Goal: Task Accomplishment & Management: Manage account settings

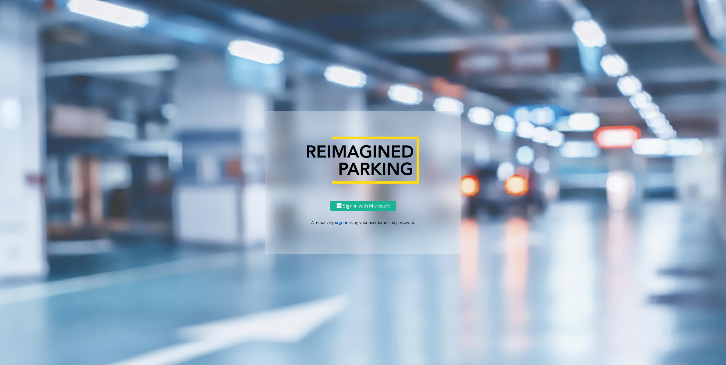
click at [342, 225] on link "sign in" at bounding box center [342, 222] width 14 height 5
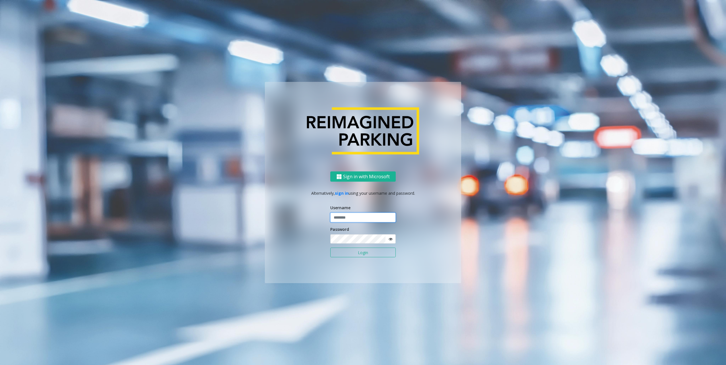
click at [358, 216] on input "text" at bounding box center [362, 218] width 65 height 10
type input "********"
drag, startPoint x: 712, startPoint y: 135, endPoint x: 707, endPoint y: 136, distance: 5.5
click at [712, 135] on ng-component "Sign in with Microsoft Alternatively, sign in using your username and password.…" at bounding box center [363, 182] width 726 height 365
click at [357, 253] on button "Login" at bounding box center [362, 253] width 65 height 10
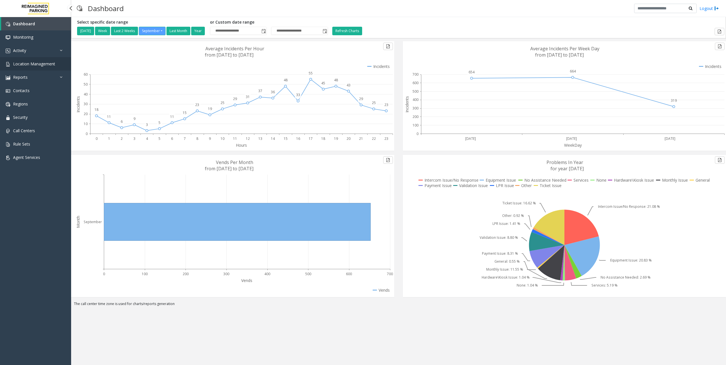
click at [30, 63] on span "Location Management" at bounding box center [34, 63] width 42 height 5
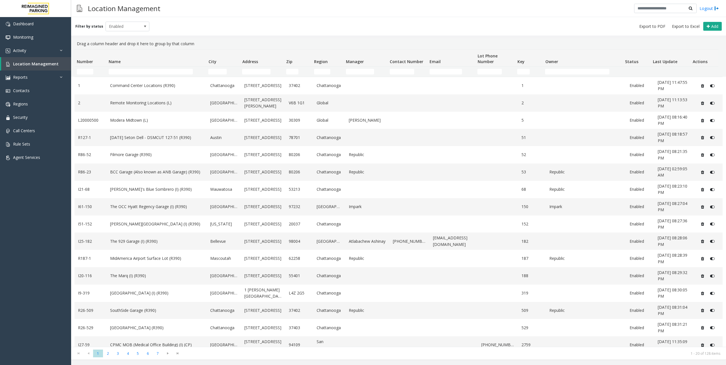
click at [158, 65] on th "Name" at bounding box center [156, 58] width 100 height 17
click at [155, 73] on input "Name Filter" at bounding box center [151, 72] width 84 height 6
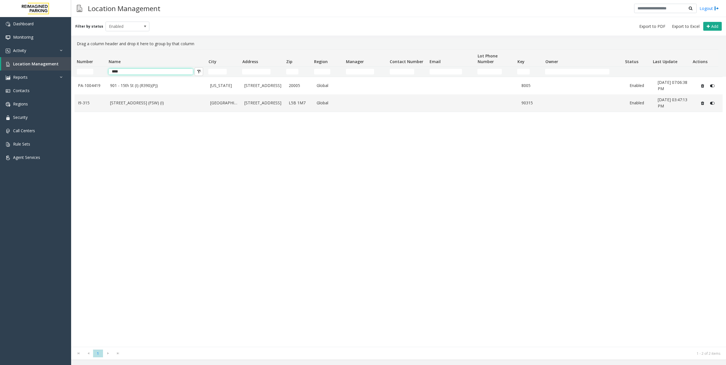
type input "****"
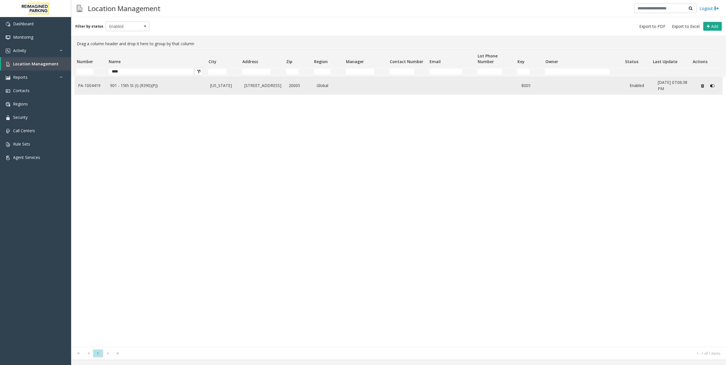
click at [179, 91] on td "901 - 15th St (I) (R390)(PJ)" at bounding box center [157, 85] width 100 height 17
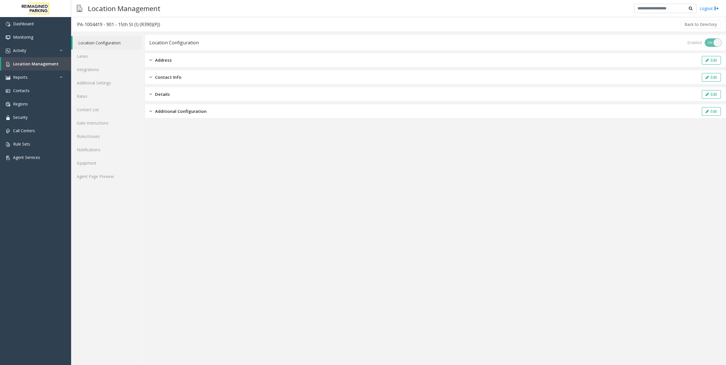
click at [717, 42] on div "Enabled ON OFF" at bounding box center [705, 42] width 34 height 9
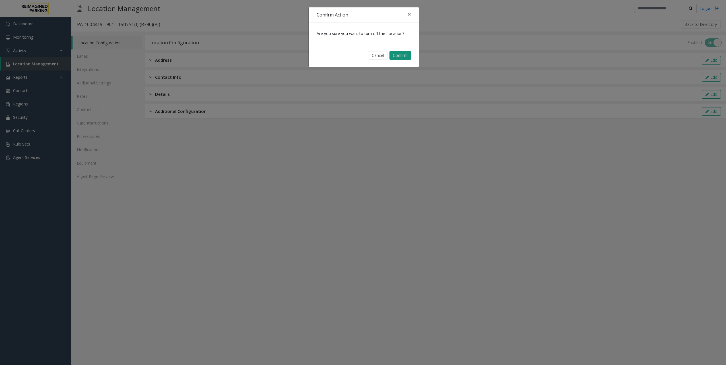
click at [406, 55] on button "Confirm" at bounding box center [401, 55] width 22 height 9
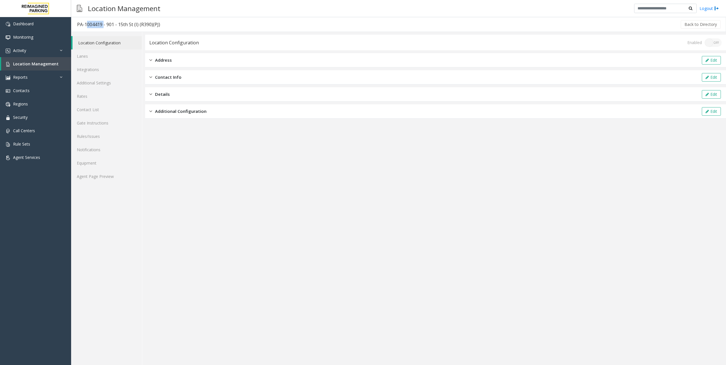
drag, startPoint x: 85, startPoint y: 25, endPoint x: 103, endPoint y: 26, distance: 18.0
click at [103, 26] on div "PA-1004419 - 901 - 15th St (I) (R390)(PJ)" at bounding box center [118, 24] width 83 height 7
copy div "1004419"
drag, startPoint x: 141, startPoint y: 25, endPoint x: 151, endPoint y: 24, distance: 10.3
click at [151, 24] on div "PA-1004419 - 901 - 15th St (I) (R390)(PJ)" at bounding box center [118, 24] width 83 height 7
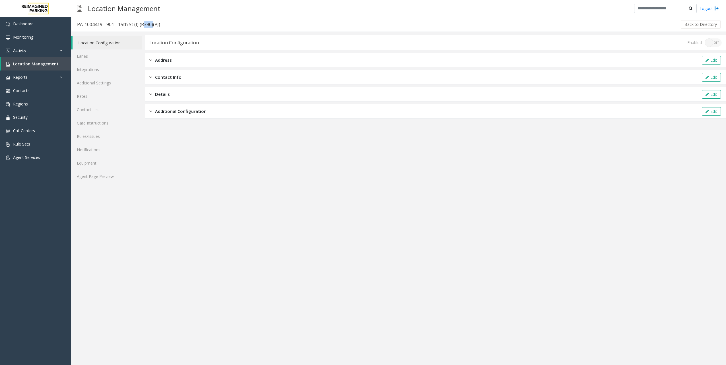
copy div "R390"
drag, startPoint x: 133, startPoint y: 26, endPoint x: 123, endPoint y: 25, distance: 10.3
click at [123, 25] on div "PA-1004419 - 901 - 15th St (I) (R390)(PJ)" at bounding box center [118, 24] width 83 height 7
click at [124, 24] on div "PA-1004419 - 901 - 15th St (I) (R390)(PJ)" at bounding box center [118, 24] width 83 height 7
click at [95, 53] on link "Lanes" at bounding box center [106, 56] width 71 height 13
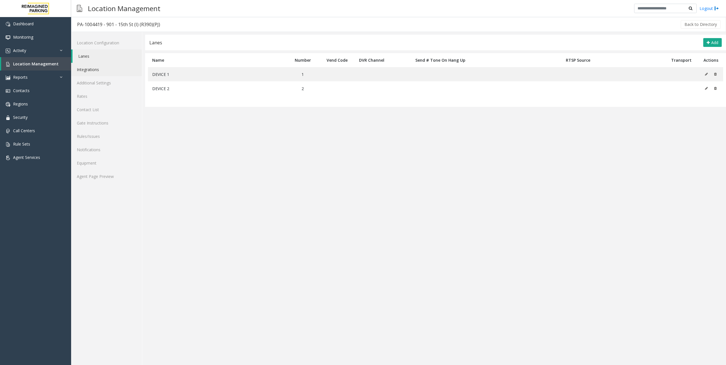
click at [98, 71] on link "Integrations" at bounding box center [106, 69] width 71 height 13
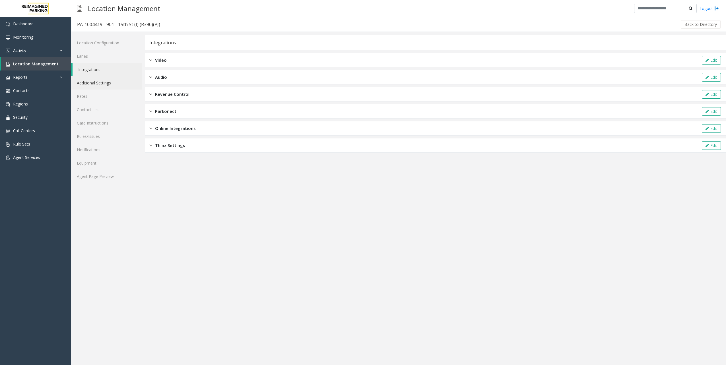
click at [99, 86] on link "Additional Settings" at bounding box center [106, 82] width 71 height 13
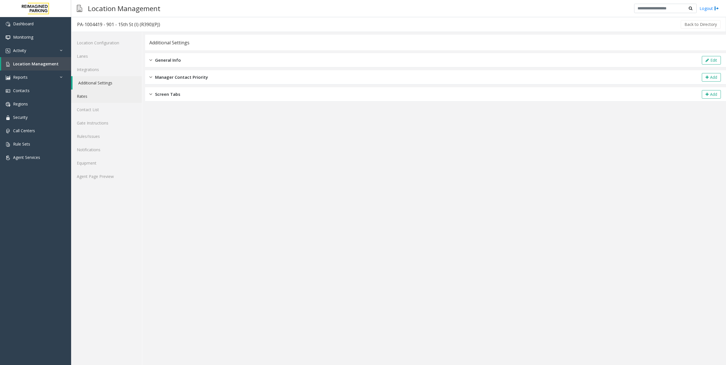
click at [79, 98] on link "Rates" at bounding box center [106, 96] width 71 height 13
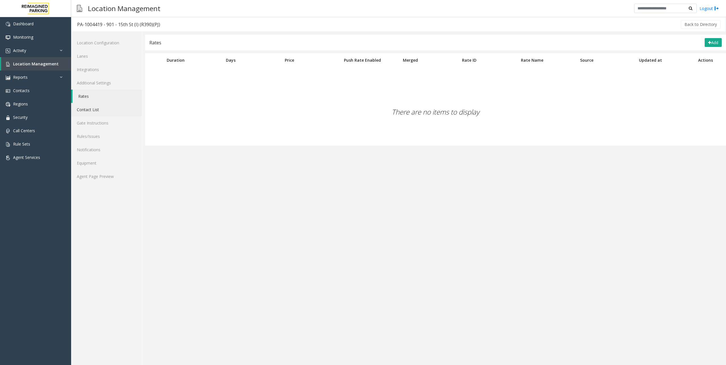
click at [106, 110] on link "Contact List" at bounding box center [106, 109] width 71 height 13
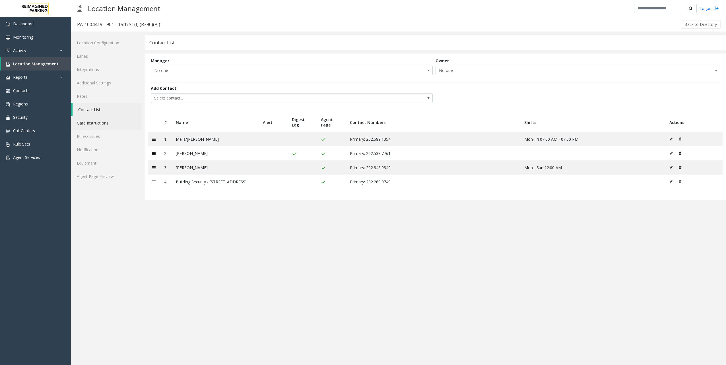
click at [96, 120] on link "Gate Instructions" at bounding box center [106, 122] width 71 height 13
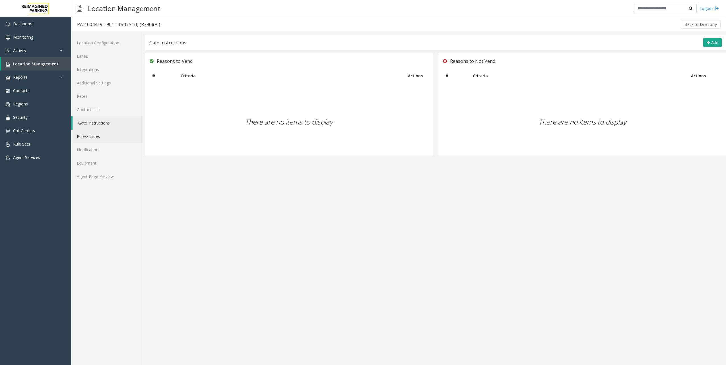
click at [95, 142] on link "Rules/Issues" at bounding box center [106, 136] width 71 height 13
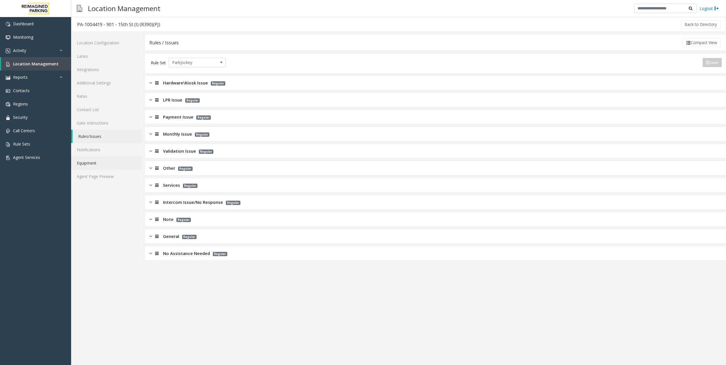
click at [96, 159] on link "Equipment" at bounding box center [106, 163] width 71 height 13
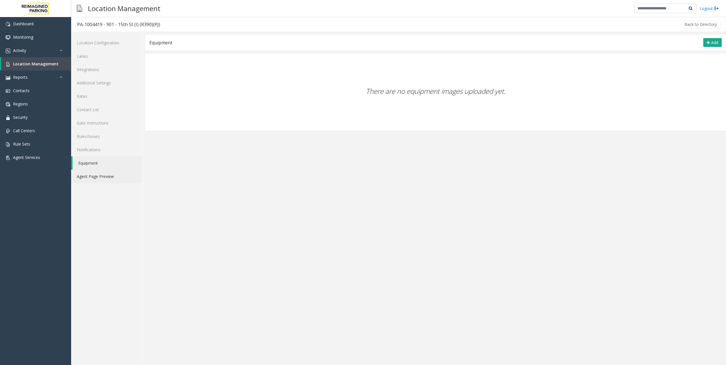
click at [98, 174] on link "Agent Page Preview" at bounding box center [106, 176] width 71 height 13
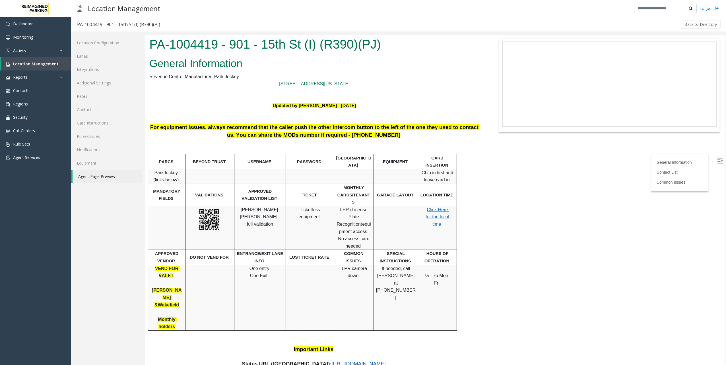
click at [549, 255] on body "PA-1004419 - 901 - 15th St (I) (R390)(PJ) General Information Revenue Control M…" at bounding box center [435, 200] width 581 height 331
click at [91, 45] on link "Location Configuration" at bounding box center [106, 42] width 71 height 13
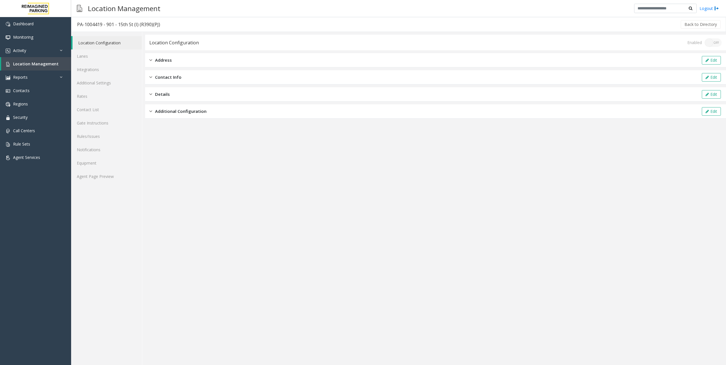
click at [239, 62] on div "Address Edit" at bounding box center [435, 60] width 581 height 14
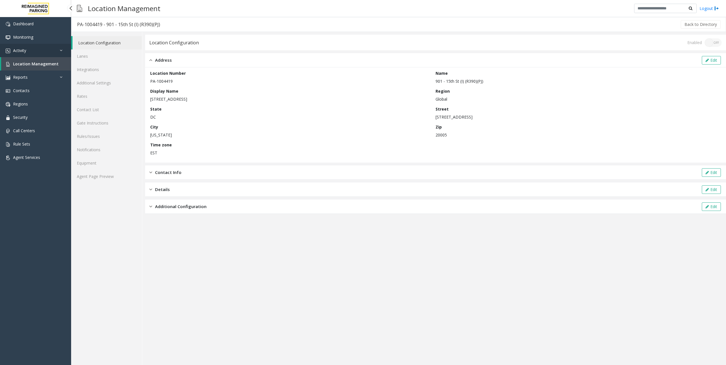
click at [36, 53] on link "Activity" at bounding box center [35, 50] width 71 height 13
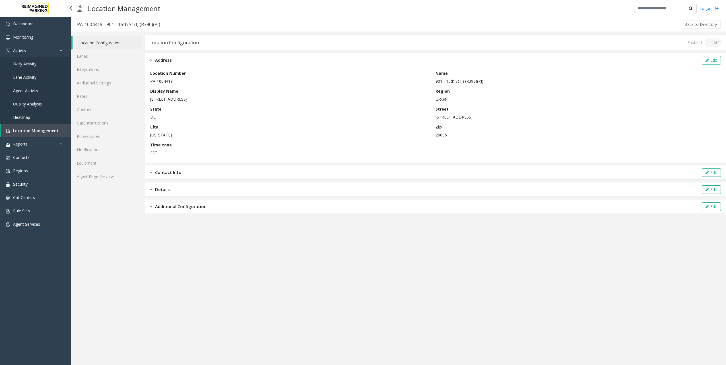
click at [40, 64] on link "Daily Activity" at bounding box center [35, 63] width 71 height 13
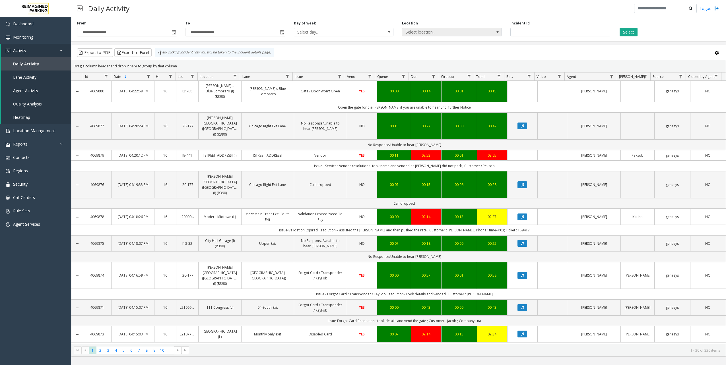
click at [432, 31] on span "Select location..." at bounding box center [441, 32] width 79 height 8
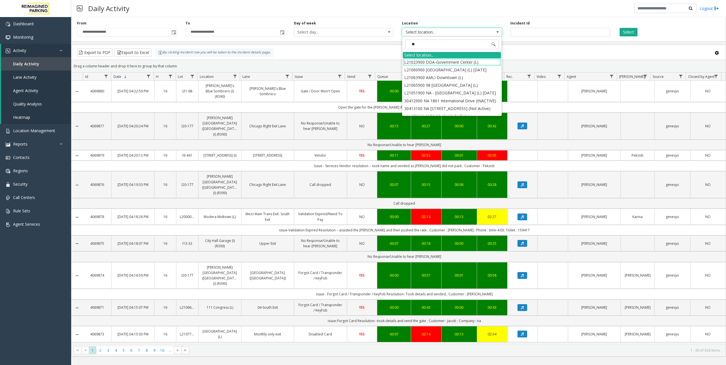
type input "***"
click at [432, 77] on li "PA-1004419 901 - 15th St (I) (R390)(PJ)" at bounding box center [452, 78] width 98 height 8
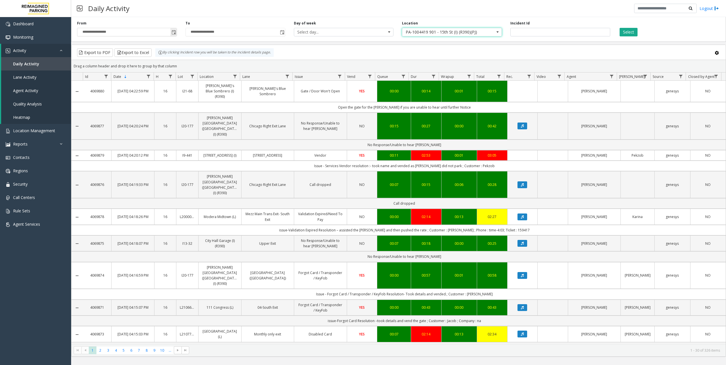
click at [172, 31] on span "Toggle popup" at bounding box center [174, 32] width 5 height 5
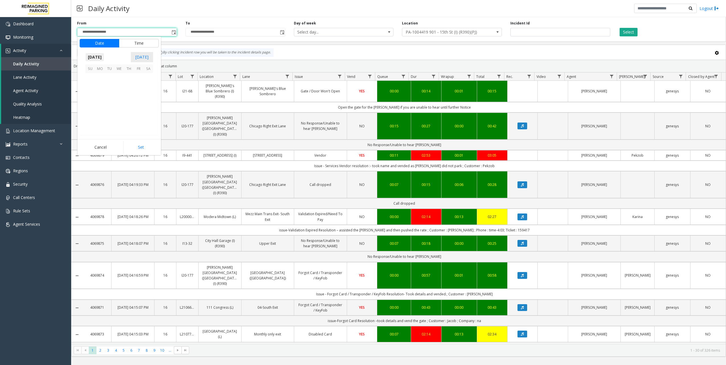
scroll to position [102134, 0]
click at [104, 55] on span "[DATE]" at bounding box center [94, 57] width 19 height 9
click at [132, 83] on span "Aug" at bounding box center [133, 83] width 14 height 14
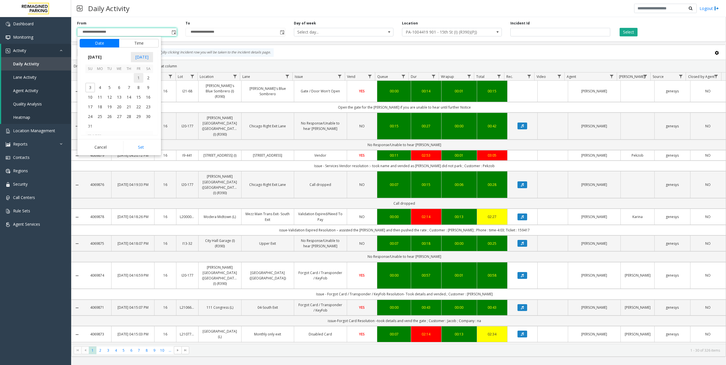
click at [138, 79] on span "1" at bounding box center [139, 78] width 10 height 10
click at [141, 147] on button "Set" at bounding box center [141, 147] width 36 height 13
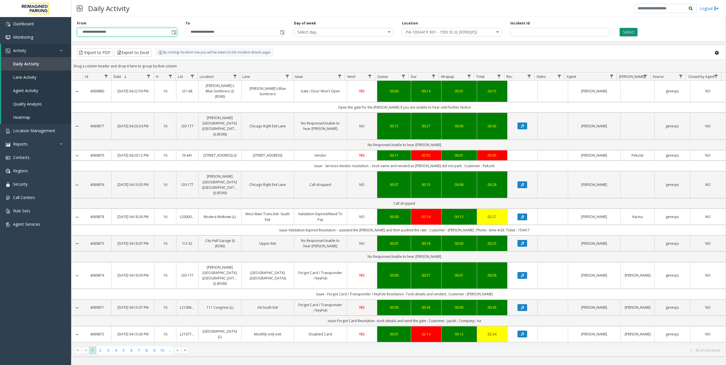
click at [634, 33] on button "Select" at bounding box center [629, 32] width 18 height 9
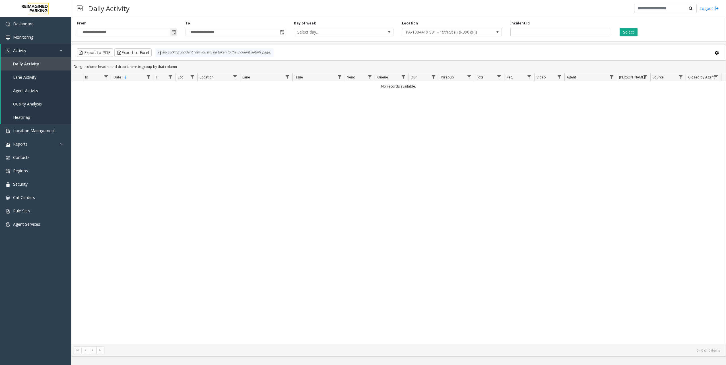
click at [173, 34] on span "Toggle popup" at bounding box center [174, 32] width 5 height 5
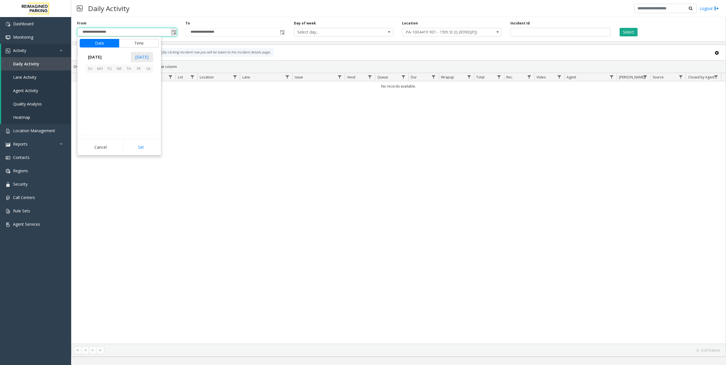
scroll to position [102134, 0]
click at [104, 55] on span "[DATE]" at bounding box center [94, 57] width 19 height 9
click at [93, 84] on span "May" at bounding box center [92, 83] width 14 height 14
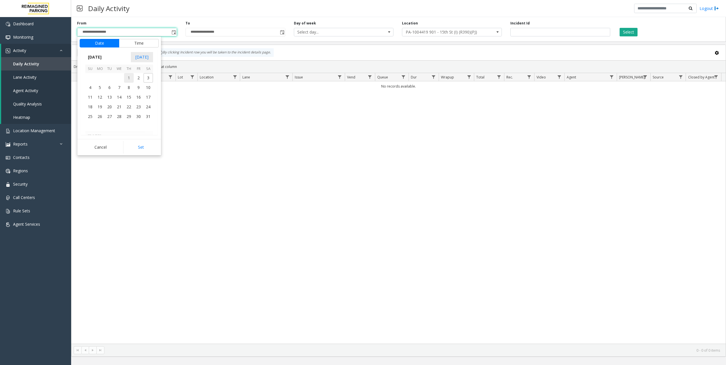
click at [129, 78] on span "1" at bounding box center [129, 78] width 10 height 10
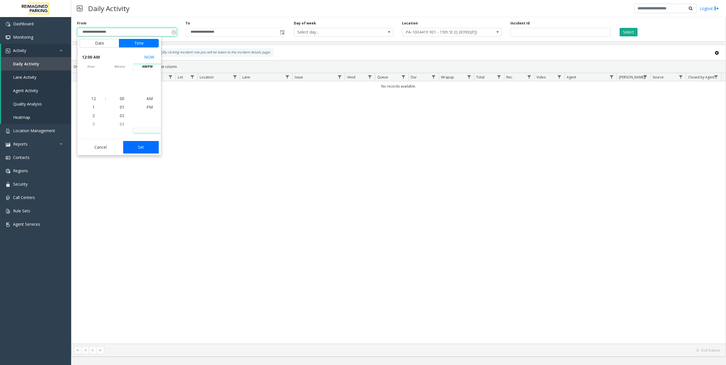
click at [140, 152] on button "Set" at bounding box center [141, 147] width 36 height 13
type input "**********"
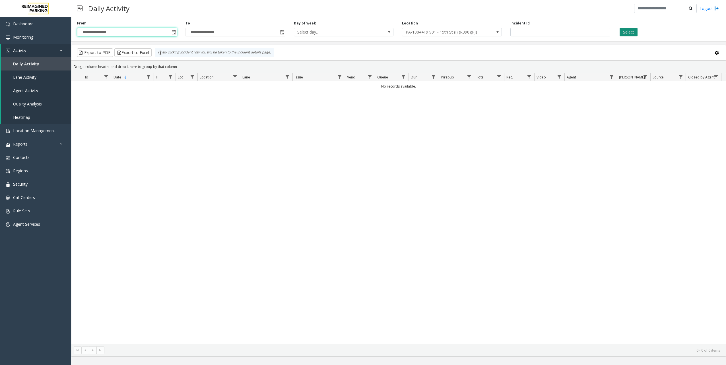
click at [629, 34] on button "Select" at bounding box center [629, 32] width 18 height 9
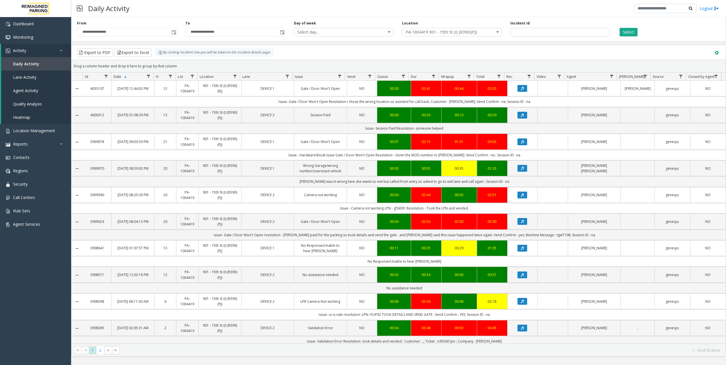
click at [714, 55] on button at bounding box center [717, 53] width 12 height 12
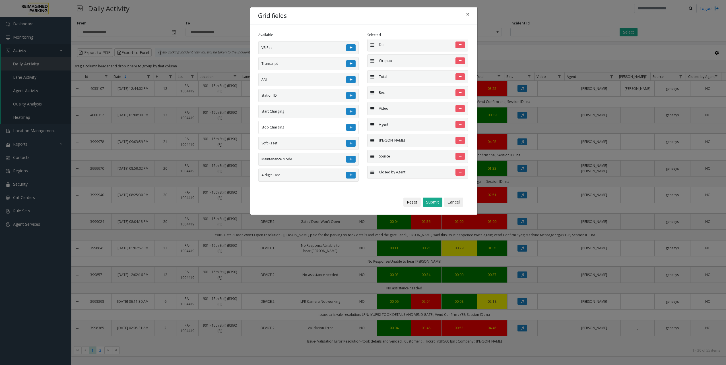
scroll to position [114, 0]
click at [293, 72] on li "ANI" at bounding box center [308, 75] width 101 height 13
click at [347, 77] on button at bounding box center [350, 75] width 9 height 7
click at [431, 201] on button "Submit" at bounding box center [433, 202] width 20 height 9
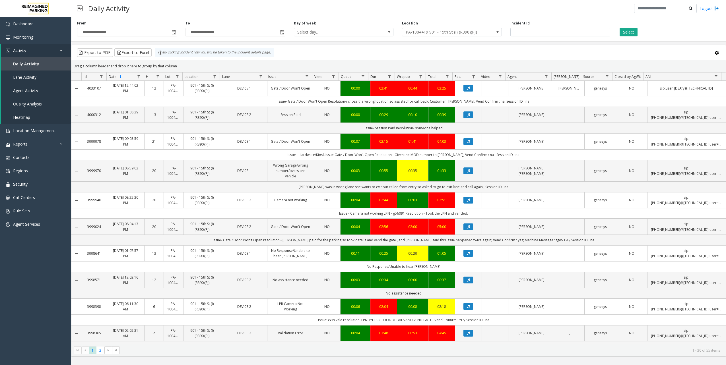
scroll to position [0, 0]
click at [659, 88] on link "sip:user_JDSAfy@[TECHNICAL_ID]" at bounding box center [686, 88] width 71 height 5
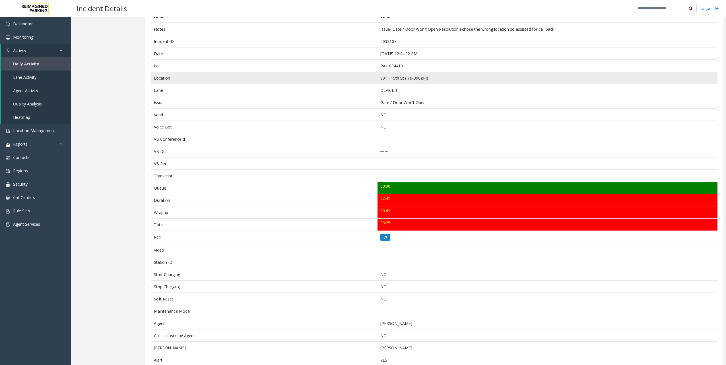
scroll to position [96, 0]
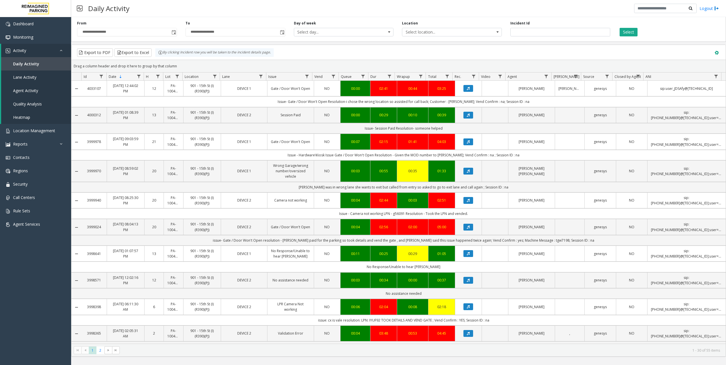
click at [717, 54] on span at bounding box center [717, 53] width 6 height 6
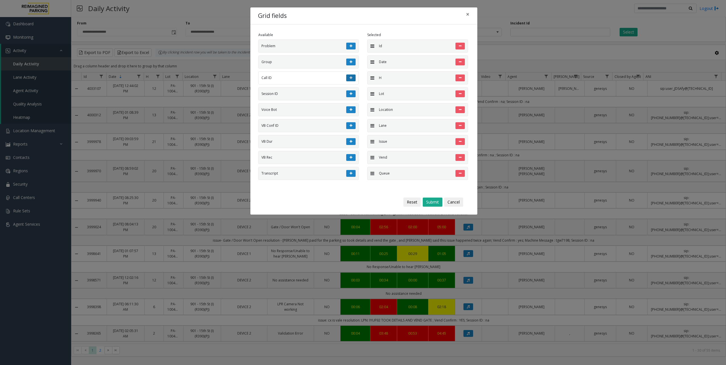
click at [351, 79] on button at bounding box center [350, 78] width 9 height 7
click at [350, 77] on icon at bounding box center [351, 77] width 3 height 3
click at [432, 201] on button "Submit" at bounding box center [433, 202] width 20 height 9
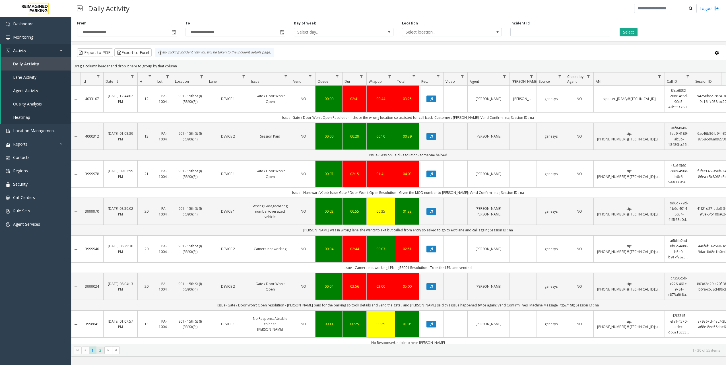
click at [100, 350] on span "2" at bounding box center [100, 351] width 8 height 8
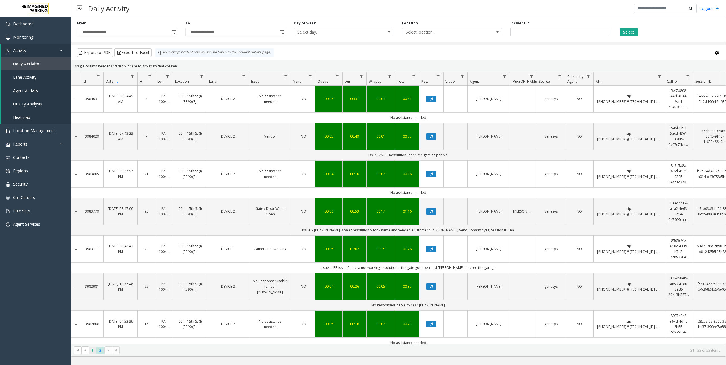
click at [93, 351] on span "1" at bounding box center [93, 351] width 8 height 8
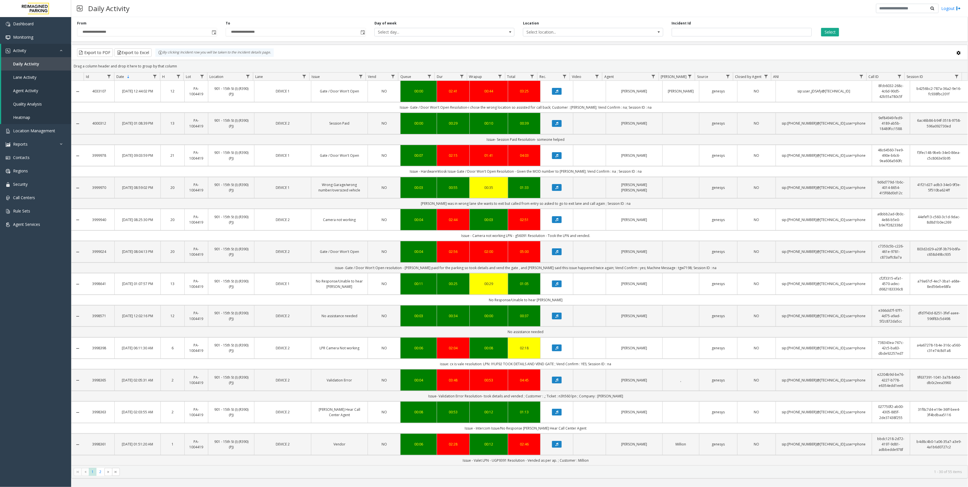
drag, startPoint x: 881, startPoint y: 89, endPoint x: 854, endPoint y: 48, distance: 49.2
click at [726, 48] on kendo-grid-toolbar "Export to PDF Export to Excel By clicking Incident row you will be taken to the…" at bounding box center [519, 52] width 896 height 15
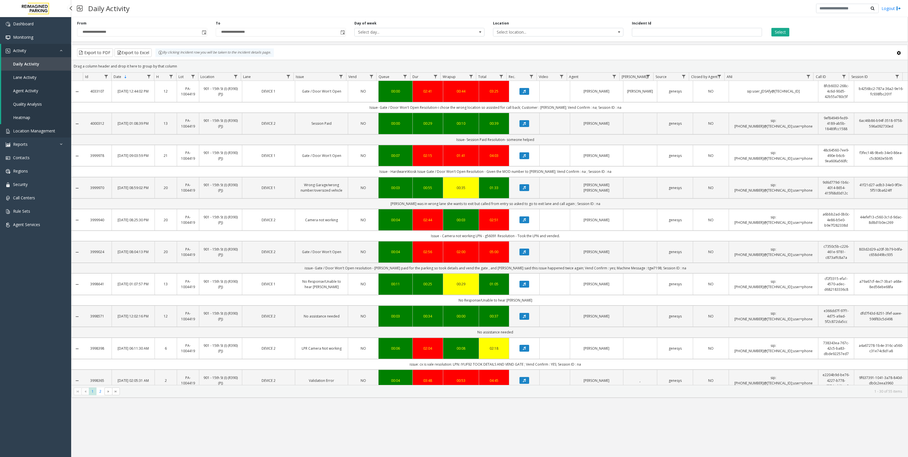
click at [34, 130] on span "Location Management" at bounding box center [34, 130] width 42 height 5
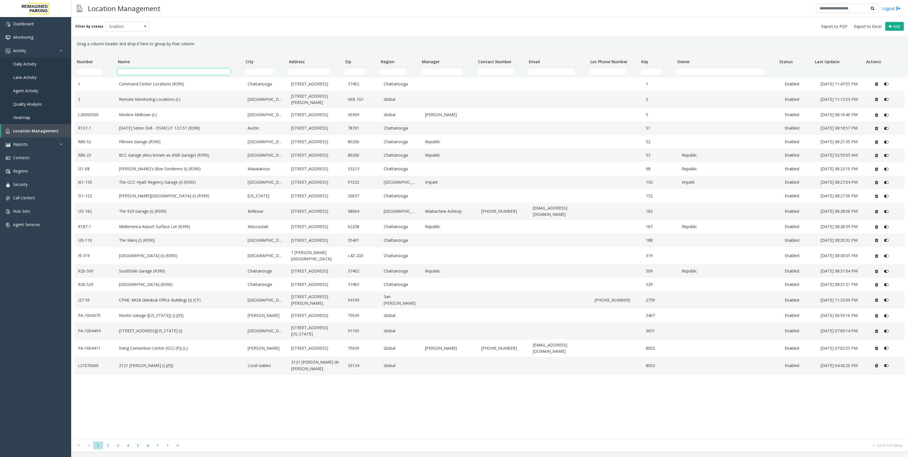
click at [155, 71] on input "Name Filter" at bounding box center [174, 72] width 112 height 6
type input "***"
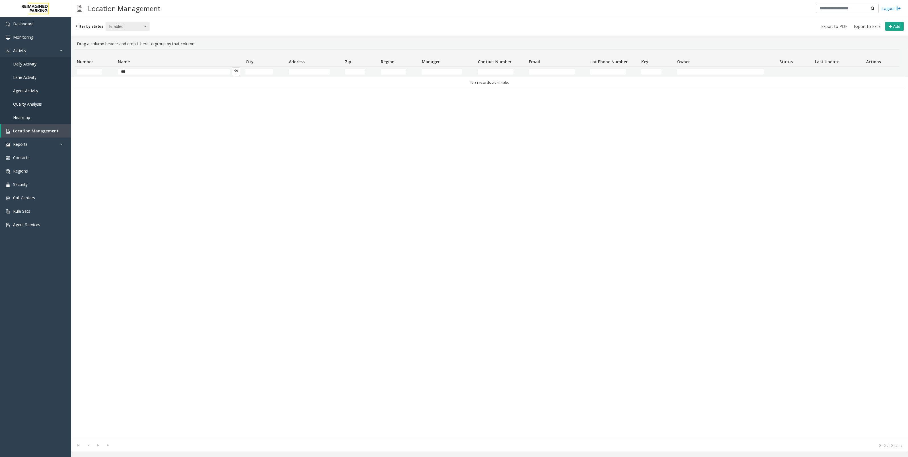
click at [145, 29] on span at bounding box center [145, 26] width 8 height 9
click at [127, 48] on li "Disabled" at bounding box center [125, 52] width 42 height 8
